Goal: Communication & Community: Answer question/provide support

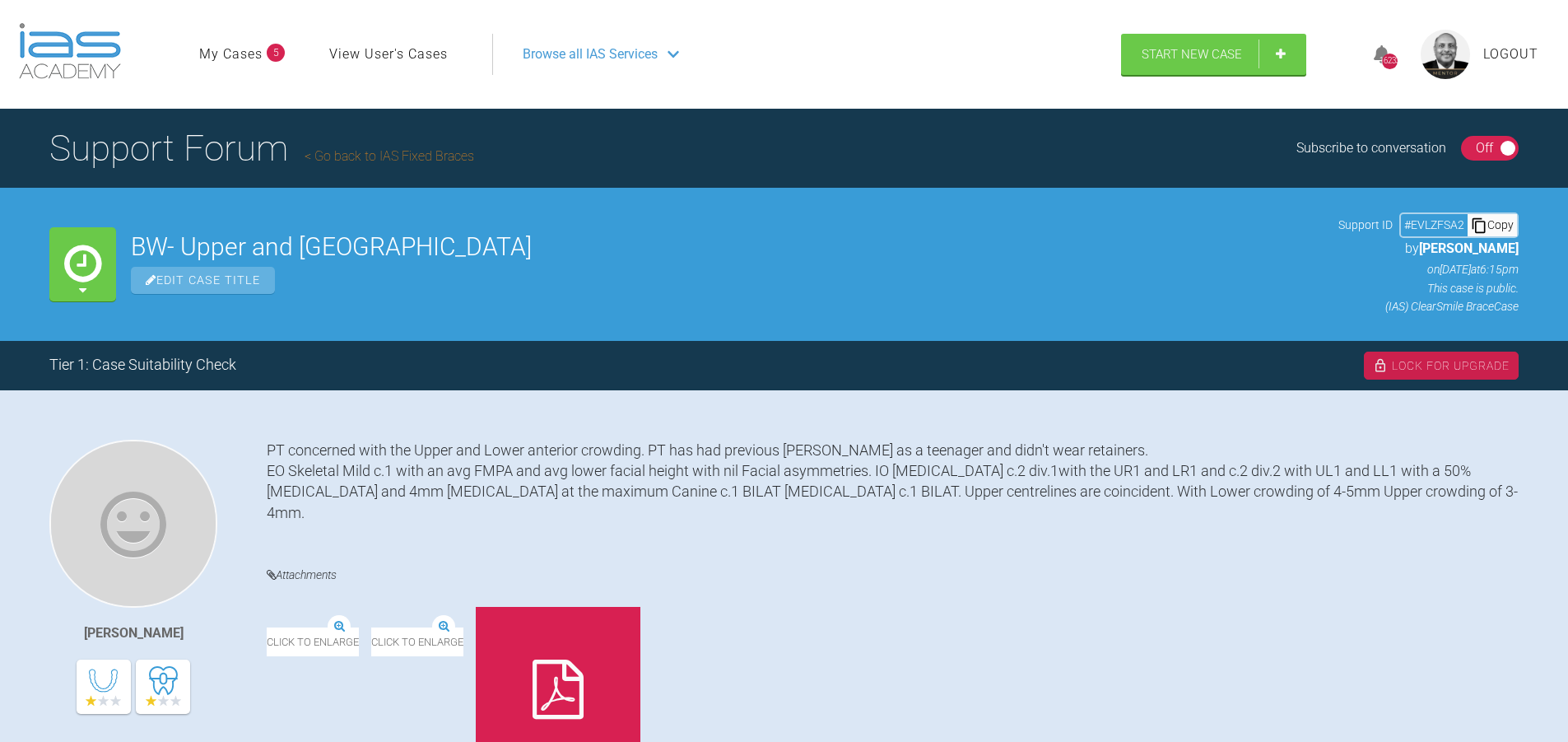
click at [1460, 140] on div "Subscribe to conversation On Off" at bounding box center [1408, 148] width 223 height 25
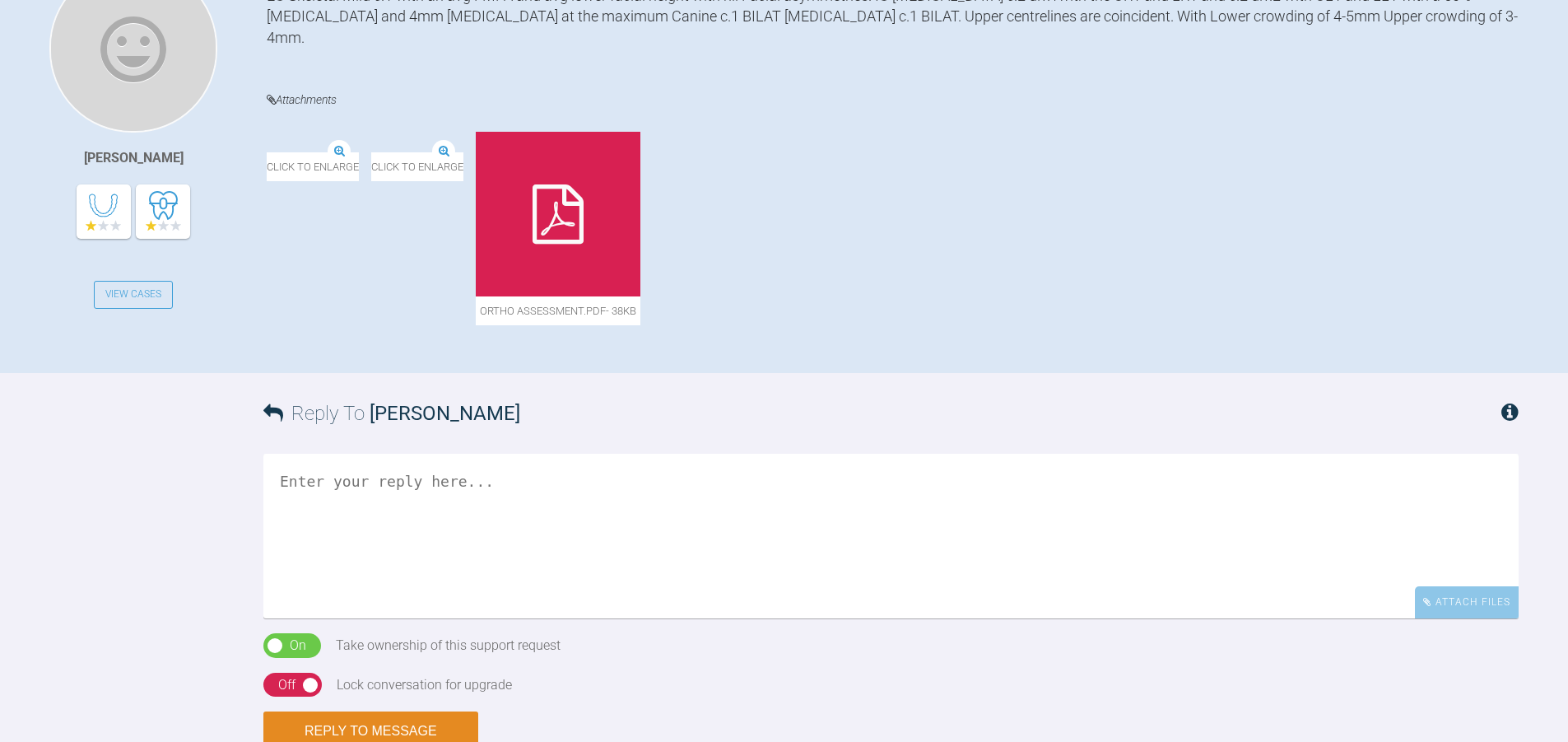
scroll to position [641, 0]
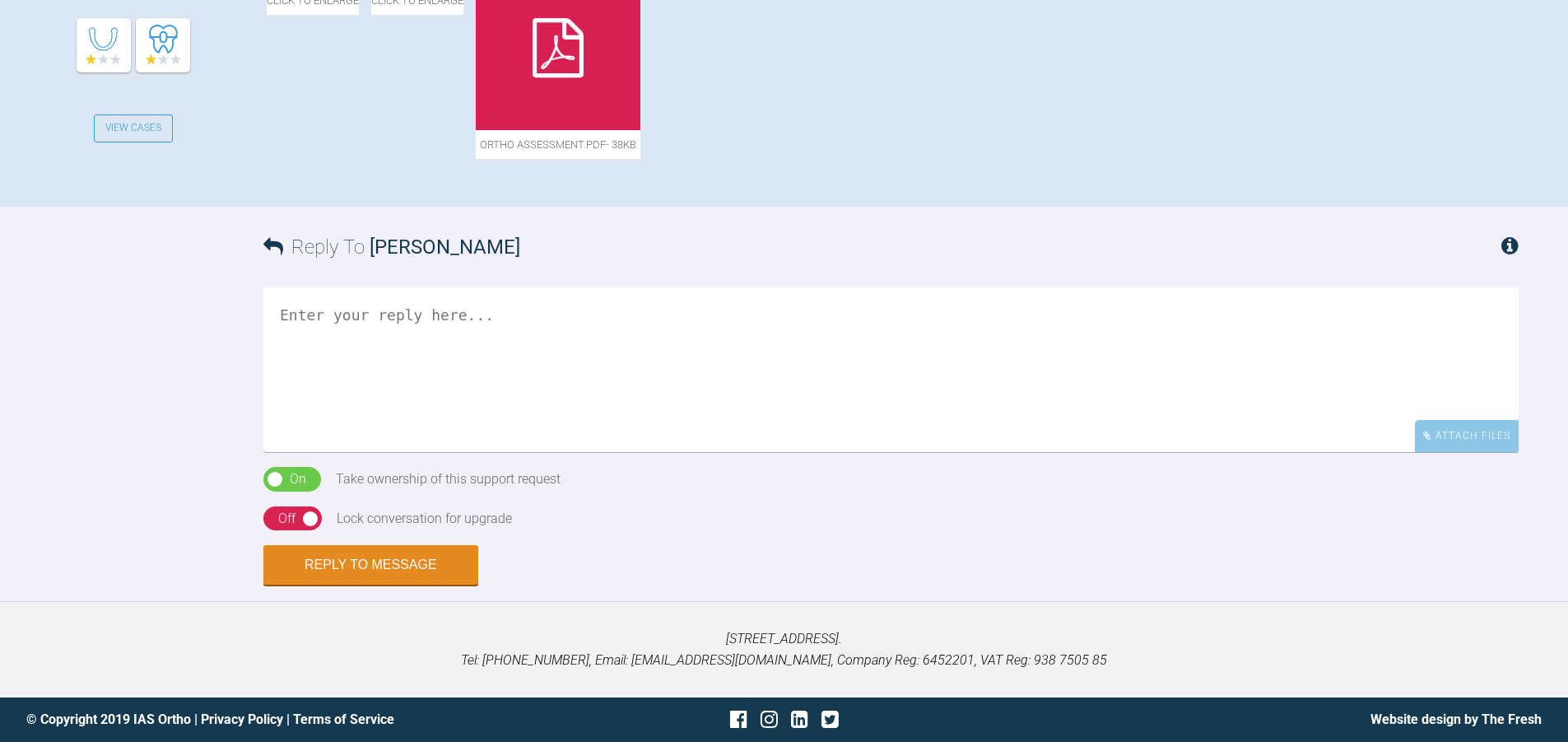
click at [535, 358] on textarea at bounding box center [891, 369] width 1255 height 164
type textarea "Can you please upload full set of photographs"
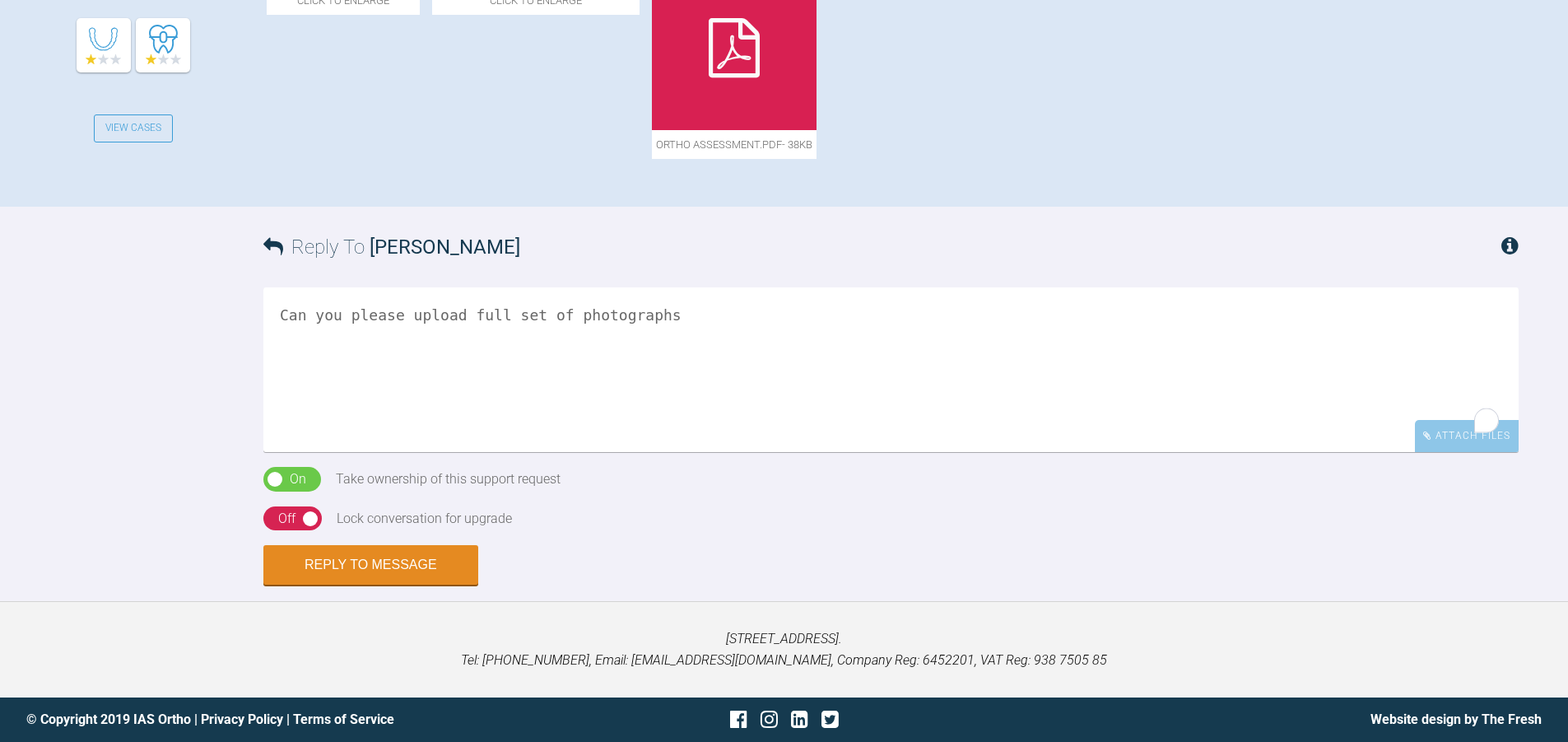
click at [281, 519] on div "Off" at bounding box center [287, 519] width 18 height 22
click at [308, 558] on button "Reply to Message" at bounding box center [371, 566] width 215 height 39
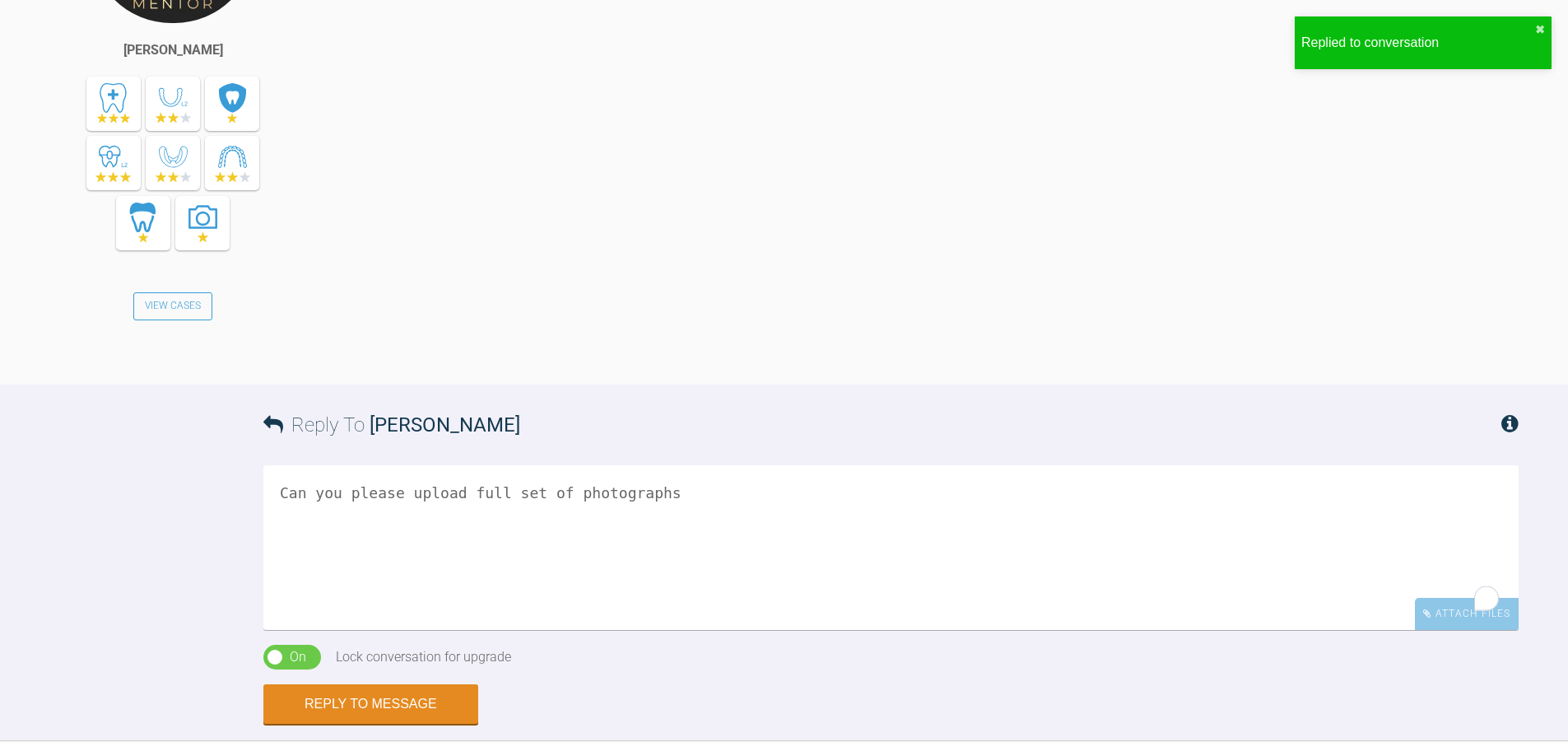
scroll to position [1156, 0]
